Goal: Information Seeking & Learning: Learn about a topic

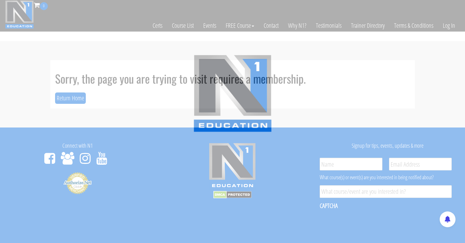
scroll to position [49, 0]
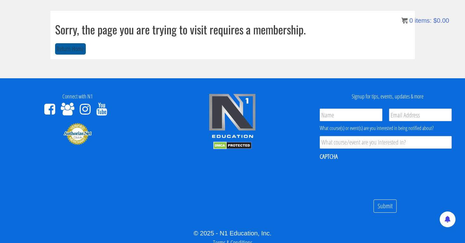
click at [76, 51] on button "Return Home" at bounding box center [70, 49] width 31 height 12
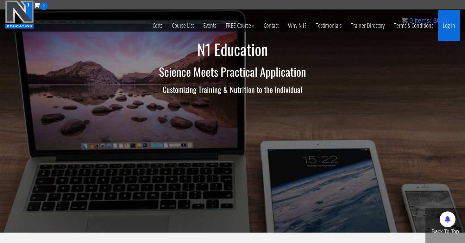
click at [451, 26] on link "Log In" at bounding box center [449, 25] width 22 height 31
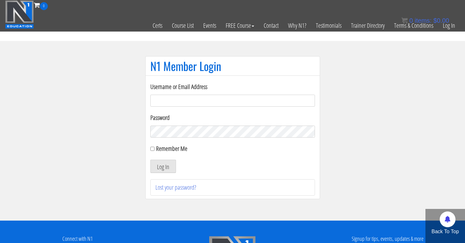
type input "[EMAIL_ADDRESS][DOMAIN_NAME]"
click at [163, 167] on button "Log In" at bounding box center [163, 166] width 26 height 13
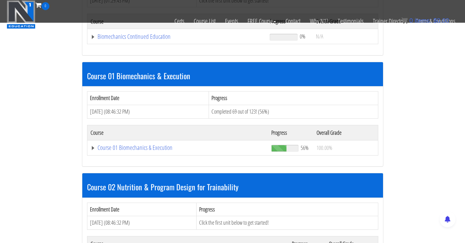
scroll to position [156, 0]
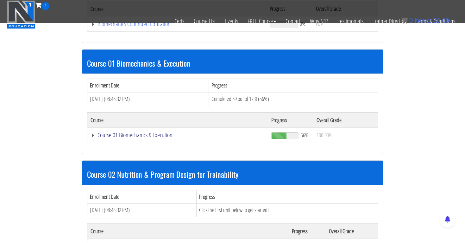
click at [150, 27] on link "Course 01 Biomechanics & Execution" at bounding box center [176, 24] width 173 height 6
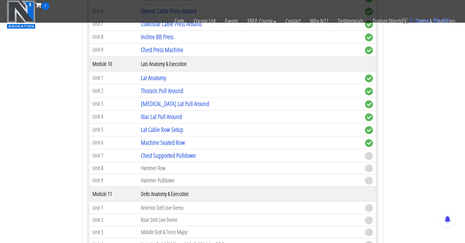
scroll to position [1199, 0]
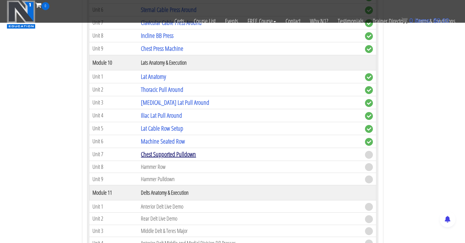
click at [192, 151] on link "Chest Supported Pulldown" at bounding box center [168, 154] width 55 height 9
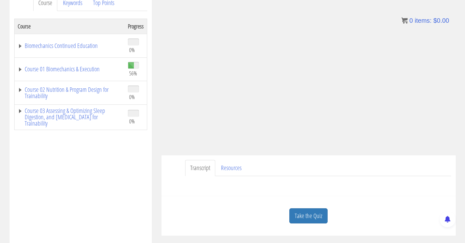
scroll to position [94, 0]
click at [312, 213] on link "Take the Quiz" at bounding box center [308, 214] width 38 height 15
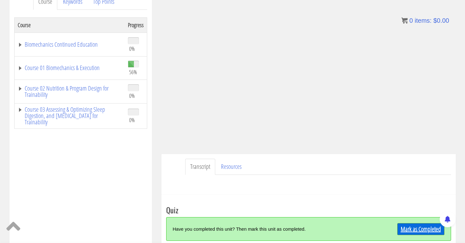
click at [406, 228] on link "Mark as Completed" at bounding box center [420, 230] width 47 height 12
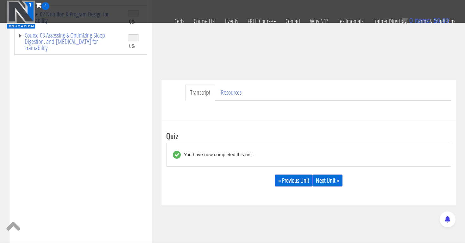
scroll to position [139, 0]
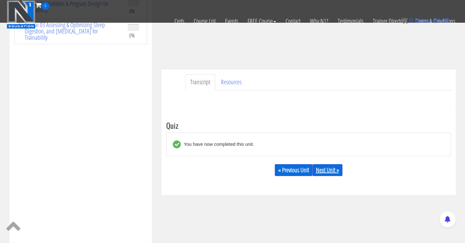
click at [330, 171] on link "Next Unit »" at bounding box center [327, 170] width 30 height 12
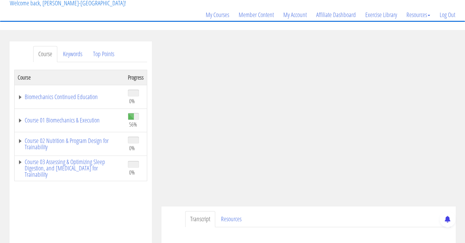
scroll to position [57, 0]
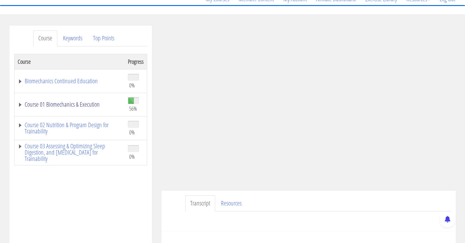
click at [88, 104] on link "Course 01 Biomechanics & Execution" at bounding box center [70, 105] width 104 height 6
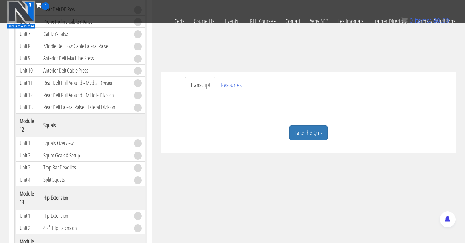
scroll to position [147, 0]
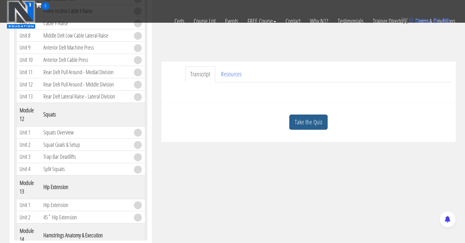
click at [303, 121] on link "Take the Quiz" at bounding box center [308, 122] width 38 height 15
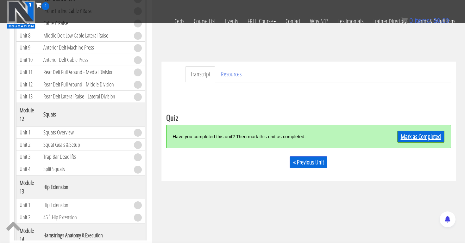
click at [430, 139] on link "Mark as Completed" at bounding box center [420, 137] width 47 height 12
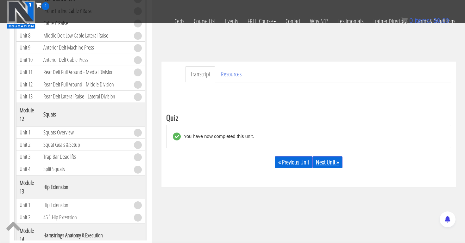
click at [327, 162] on link "Next Unit »" at bounding box center [327, 163] width 30 height 12
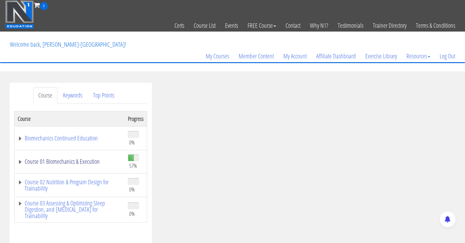
click at [82, 159] on link "Course 01 Biomechanics & Execution" at bounding box center [70, 162] width 104 height 6
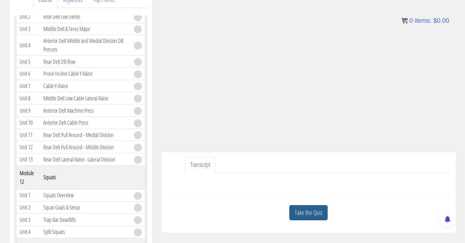
scroll to position [103, 0]
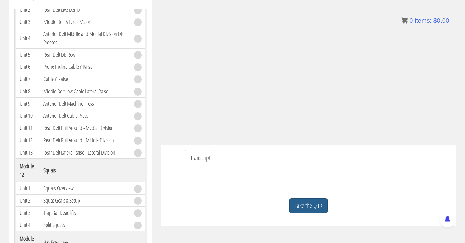
click at [315, 205] on link "Take the Quiz" at bounding box center [308, 206] width 38 height 15
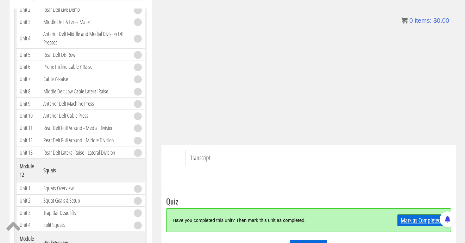
click at [417, 218] on link "Mark as Completed" at bounding box center [420, 221] width 47 height 12
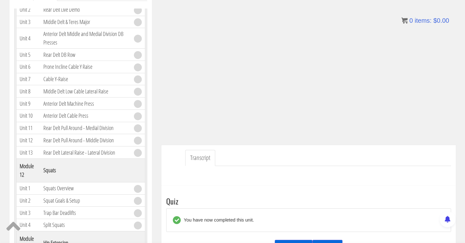
scroll to position [126, 0]
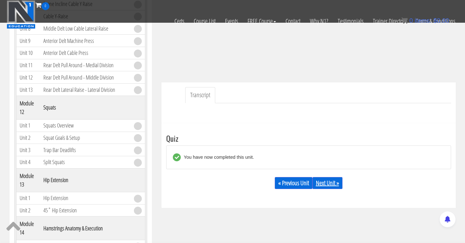
click at [330, 184] on link "Next Unit »" at bounding box center [327, 183] width 30 height 12
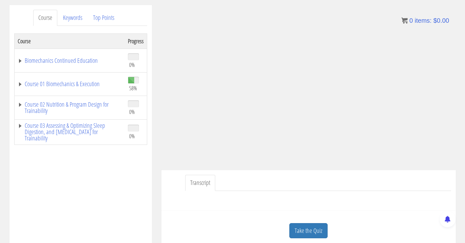
scroll to position [85, 0]
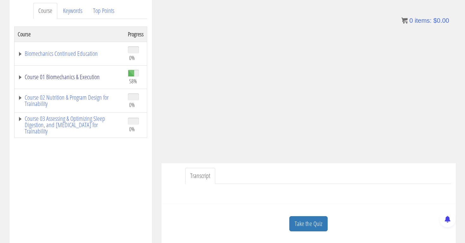
click at [73, 78] on link "Course 01 Biomechanics & Execution" at bounding box center [70, 77] width 104 height 6
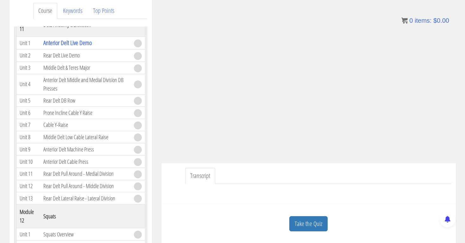
scroll to position [1313, 0]
click at [315, 225] on link "Take the Quiz" at bounding box center [308, 224] width 38 height 15
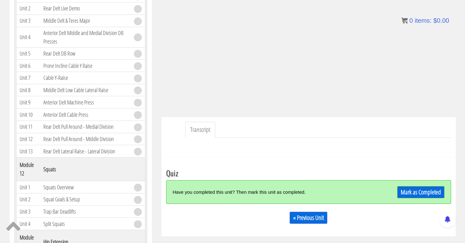
scroll to position [137, 0]
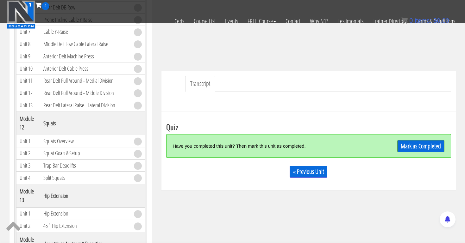
click at [407, 146] on link "Mark as Completed" at bounding box center [420, 146] width 47 height 12
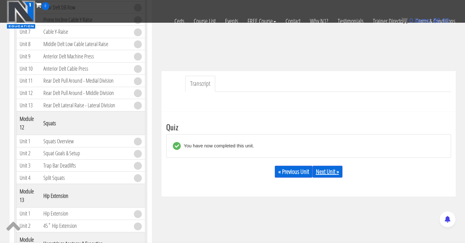
click at [331, 170] on link "Next Unit »" at bounding box center [327, 172] width 30 height 12
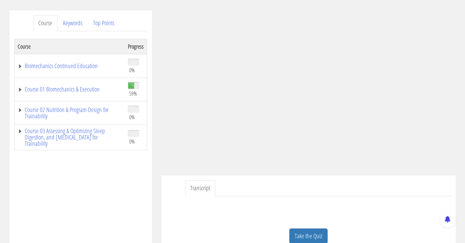
scroll to position [76, 0]
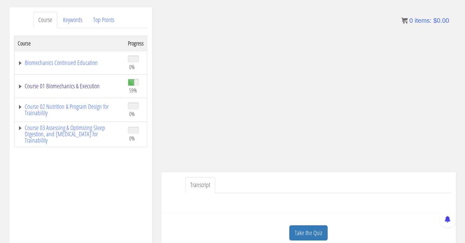
click at [82, 83] on link "Course 01 Biomechanics & Execution" at bounding box center [70, 86] width 104 height 6
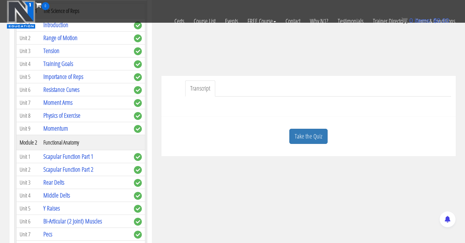
scroll to position [143, 0]
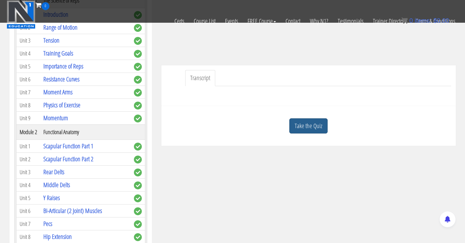
click at [308, 123] on link "Take the Quiz" at bounding box center [308, 126] width 38 height 15
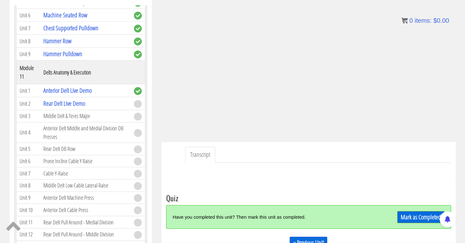
scroll to position [113, 0]
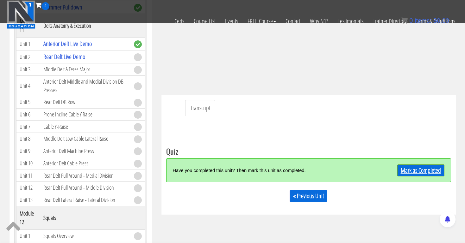
click at [422, 169] on link "Mark as Completed" at bounding box center [420, 171] width 47 height 12
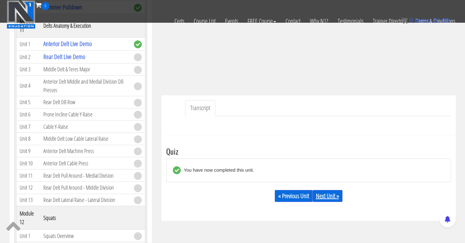
click at [327, 198] on link "Next Unit »" at bounding box center [327, 196] width 30 height 12
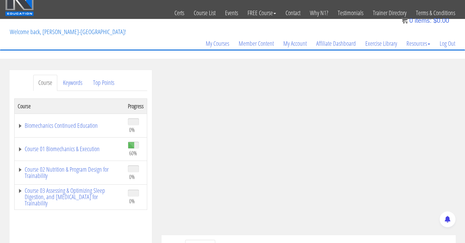
scroll to position [12, 0]
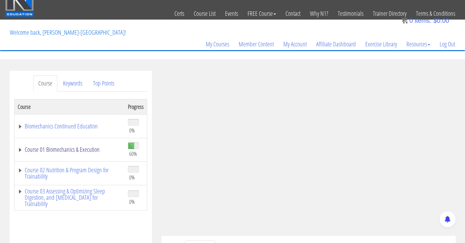
click at [75, 151] on link "Course 01 Biomechanics & Execution" at bounding box center [70, 150] width 104 height 6
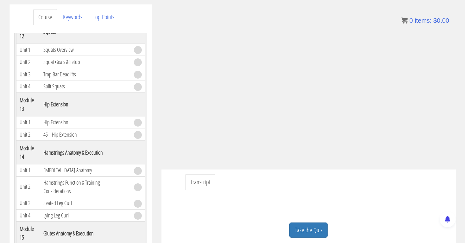
scroll to position [98, 0]
